Goal: Information Seeking & Learning: Learn about a topic

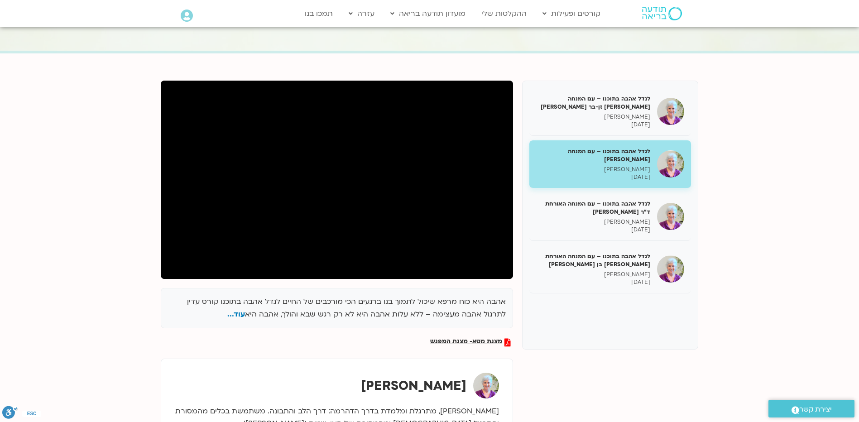
scroll to position [45, 0]
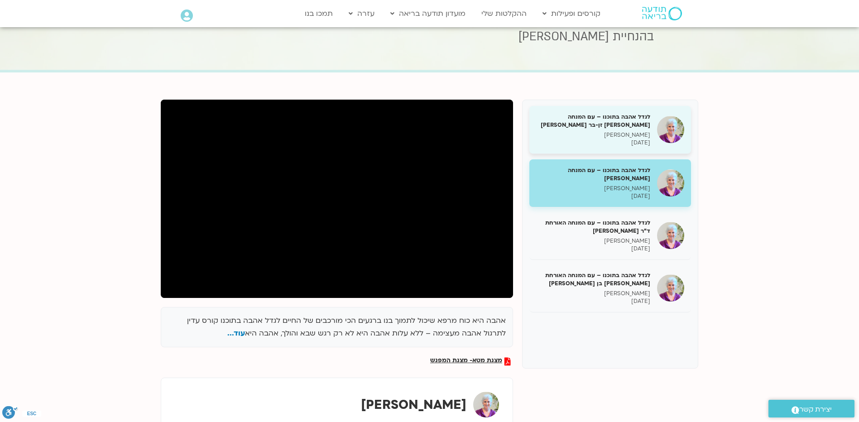
click at [623, 134] on p "[PERSON_NAME]" at bounding box center [593, 135] width 114 height 8
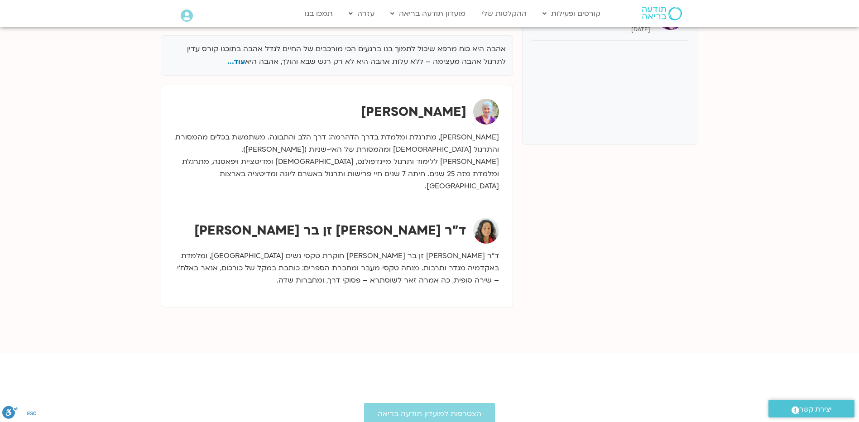
scroll to position [45, 0]
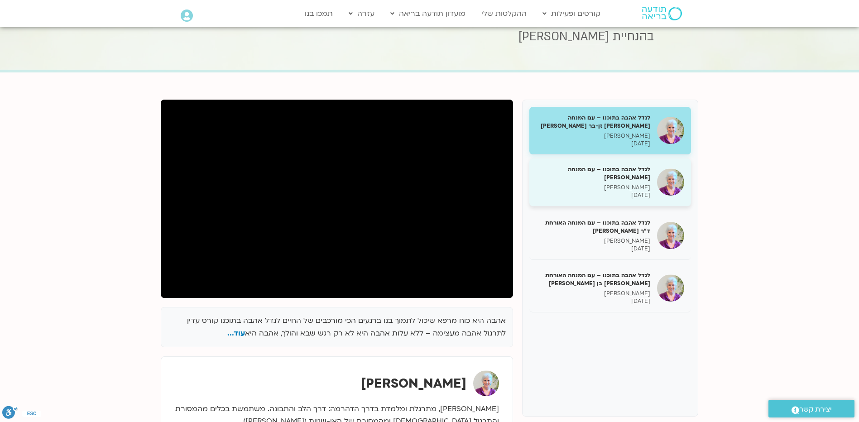
click at [635, 183] on div "לגדל אהבה בתוכנו – עם המנחה האורח ענבר בר קמה סנדיה בר קמה 21/07/2025" at bounding box center [593, 182] width 114 height 34
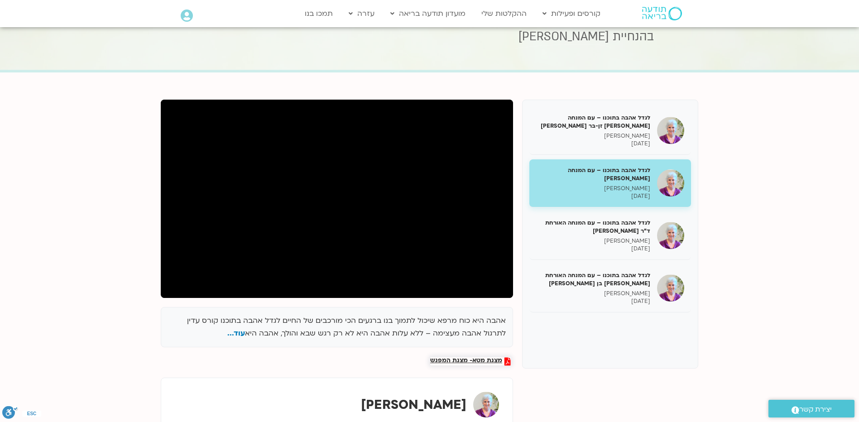
click at [459, 359] on span "מצגת מטא- מצגת המפגש" at bounding box center [466, 361] width 72 height 8
click at [476, 357] on span "מצגת מטא- מצגת המפגש" at bounding box center [466, 361] width 72 height 8
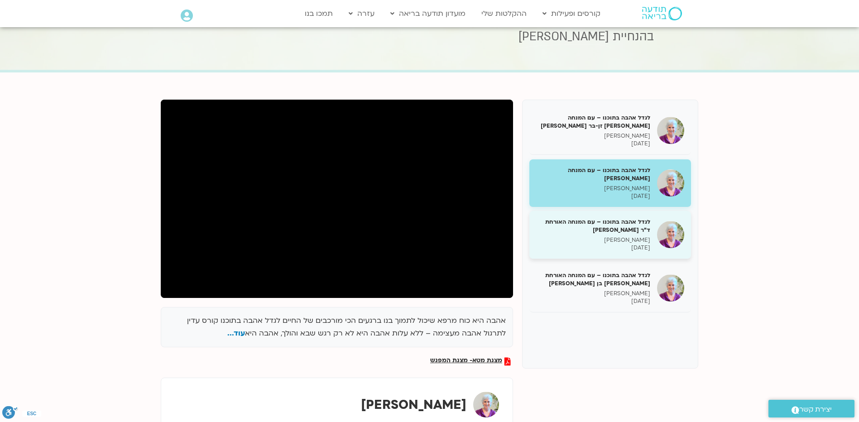
click at [632, 233] on h5 "לגדל אהבה בתוכנו – עם המנחה האורחת ד"ר [PERSON_NAME]" at bounding box center [593, 226] width 114 height 16
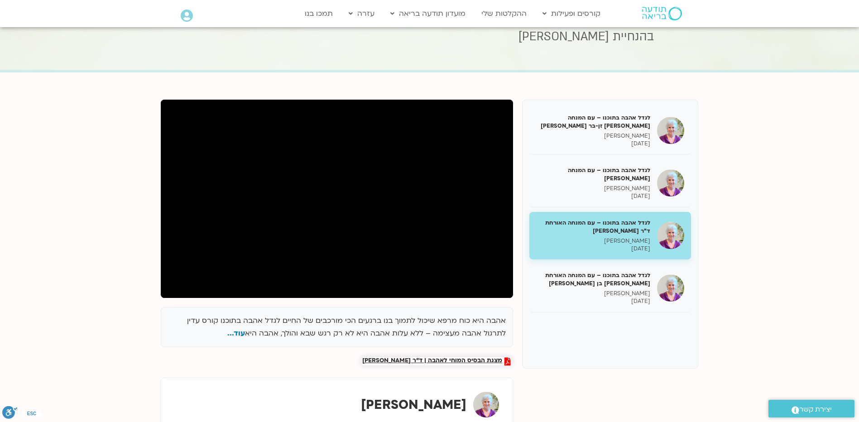
click at [459, 359] on span "מצגת הבסיס המוחי לאהבה | ד״ר [PERSON_NAME]" at bounding box center [432, 361] width 140 height 8
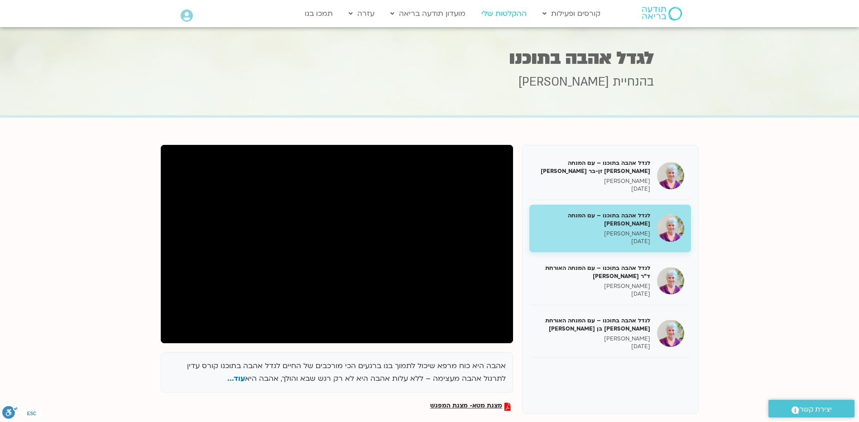
click at [515, 16] on link "ההקלטות שלי" at bounding box center [504, 13] width 54 height 17
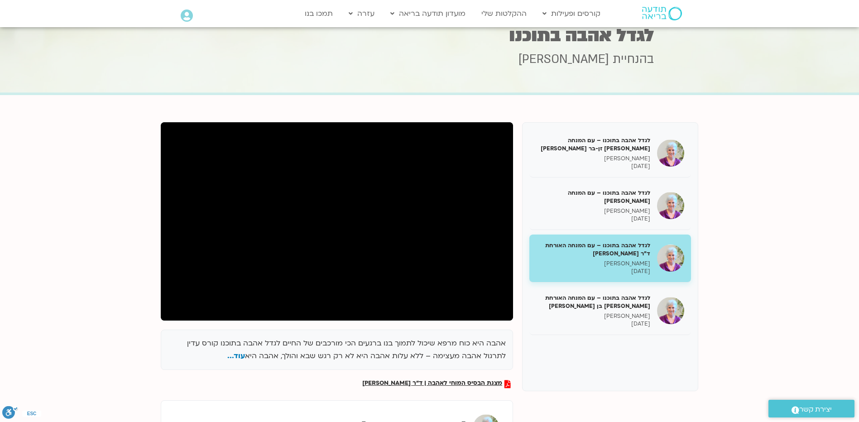
scroll to position [45, 0]
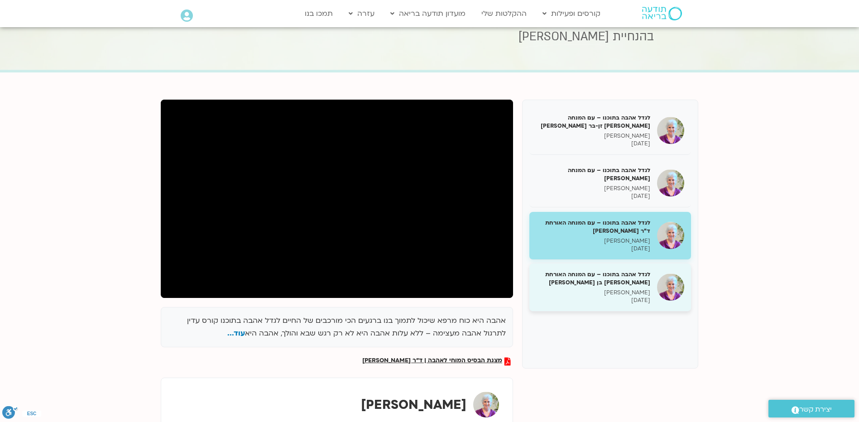
click at [618, 278] on h5 "לגדל אהבה בתוכנו – עם המנחה האורחת שאנייה כהן בן חיים" at bounding box center [593, 278] width 114 height 16
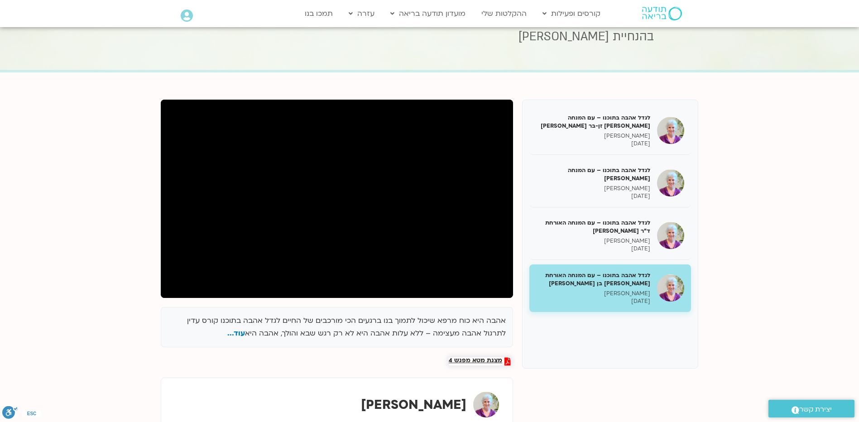
click at [470, 359] on span "מצגת מטא מפגש 4" at bounding box center [475, 361] width 53 height 8
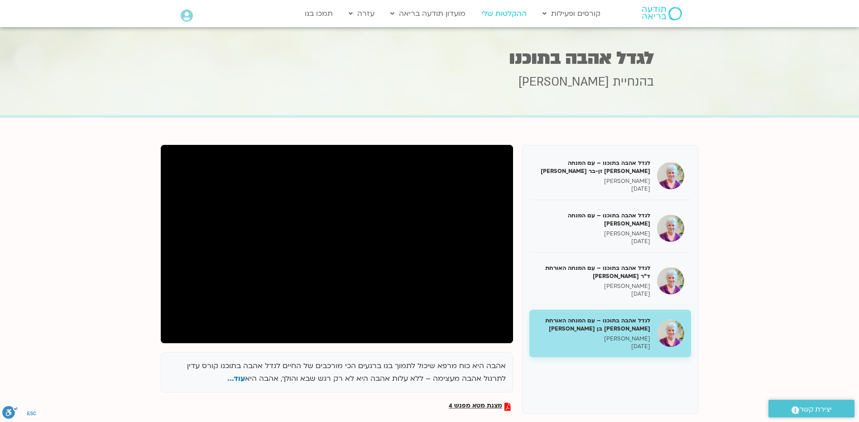
click at [495, 9] on link "ההקלטות שלי" at bounding box center [504, 13] width 54 height 17
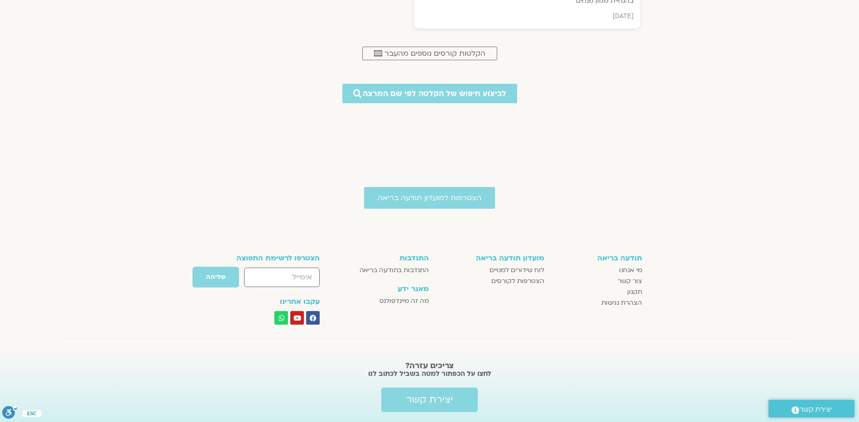
scroll to position [588, 0]
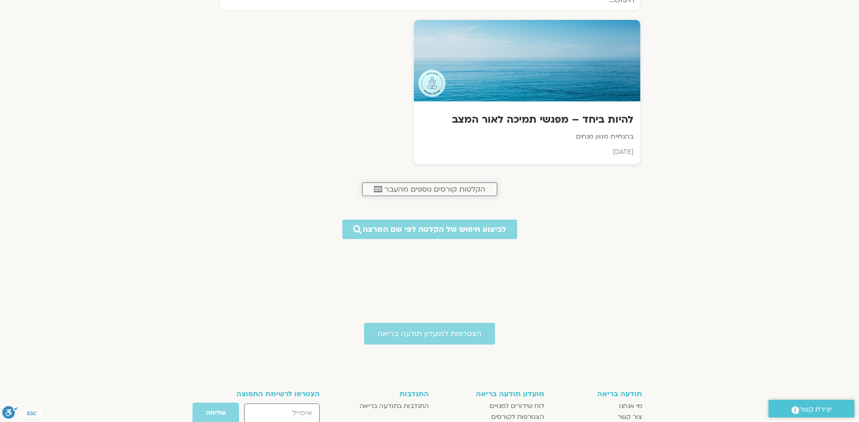
drag, startPoint x: 480, startPoint y: 190, endPoint x: 565, endPoint y: 204, distance: 86.2
click at [480, 190] on span "הקלטות קורסים נוספים מהעבר" at bounding box center [434, 189] width 101 height 8
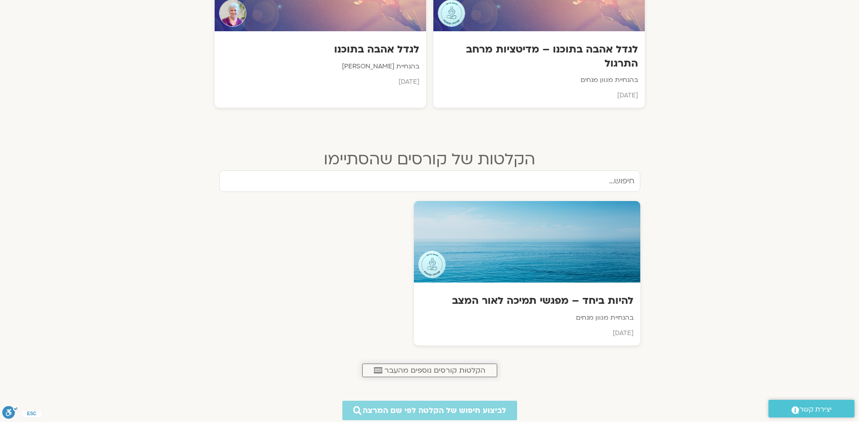
scroll to position [310, 0]
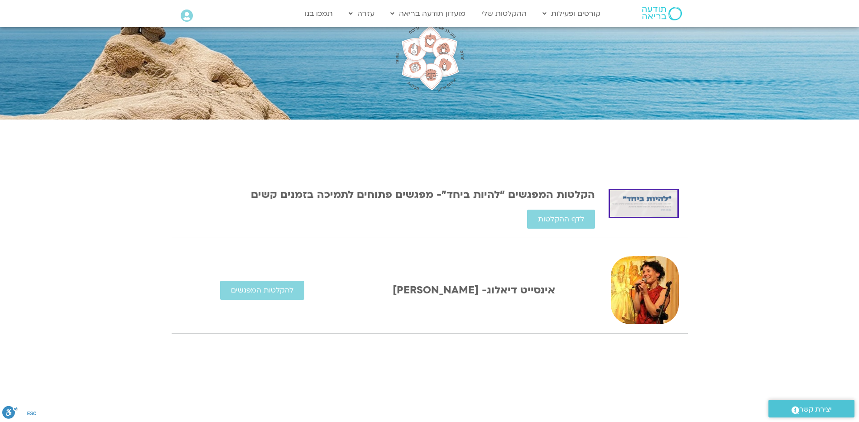
scroll to position [181, 0]
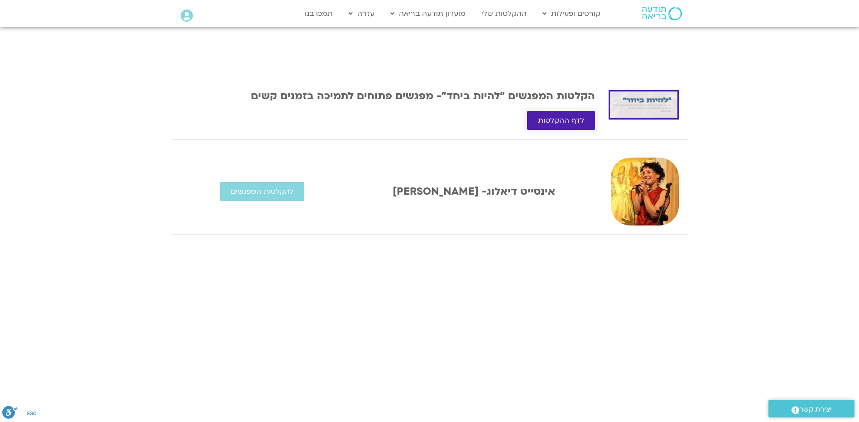
click at [548, 121] on span "לדף ההקלטות" at bounding box center [561, 120] width 46 height 8
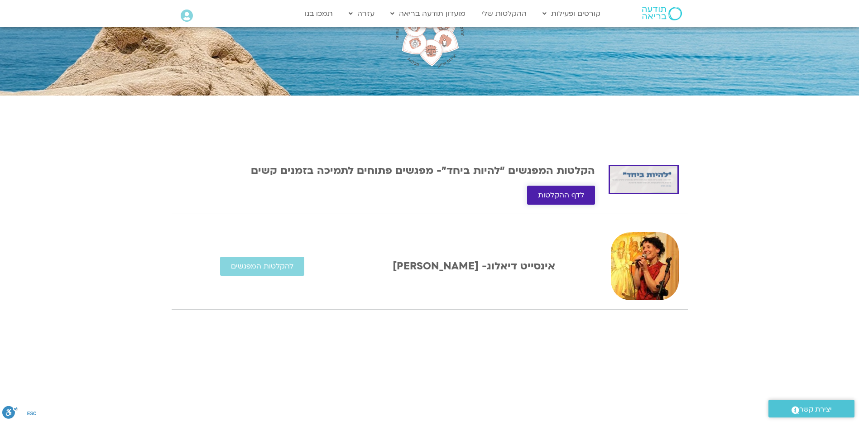
scroll to position [45, 0]
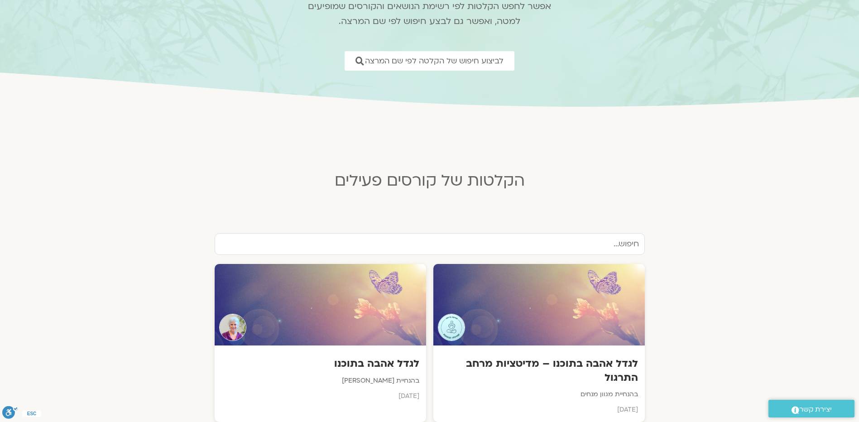
scroll to position [226, 0]
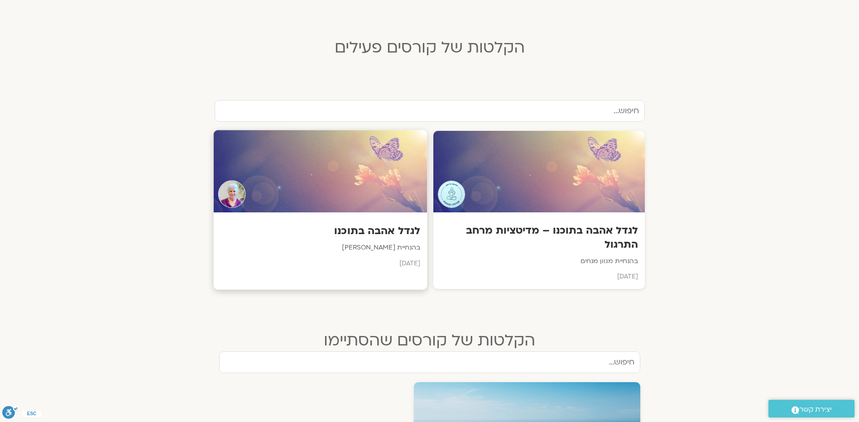
click at [393, 247] on p "בהנחיית [PERSON_NAME]" at bounding box center [320, 247] width 200 height 11
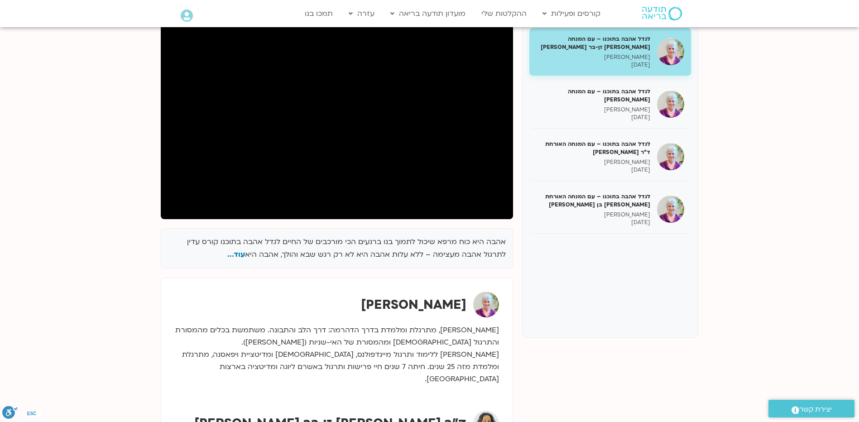
scroll to position [136, 0]
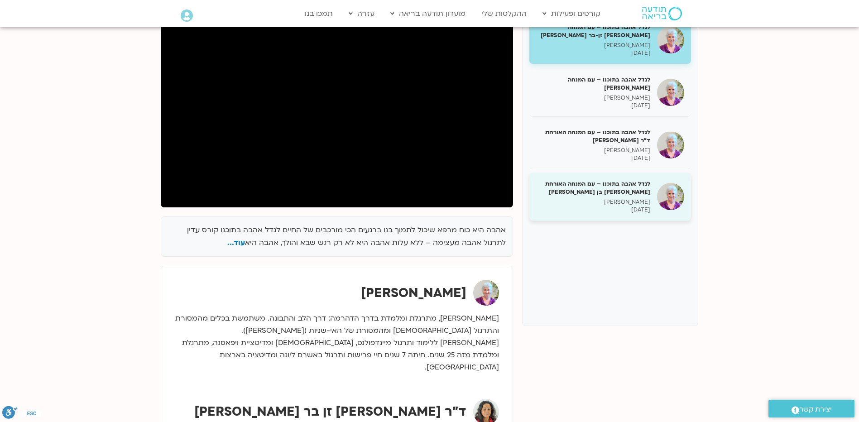
click at [639, 197] on div "לגדל אהבה בתוכנו – עם המנחה האורחת [PERSON_NAME] בן [PERSON_NAME] בר קמה [DATE]" at bounding box center [593, 197] width 114 height 34
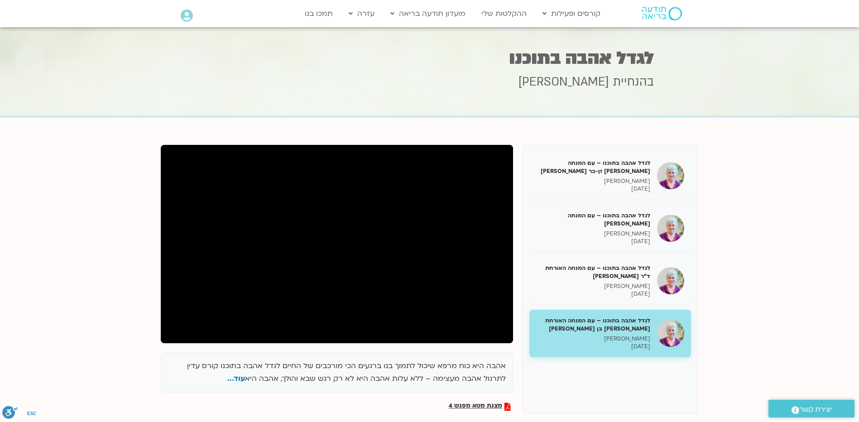
scroll to position [91, 0]
